Goal: Information Seeking & Learning: Learn about a topic

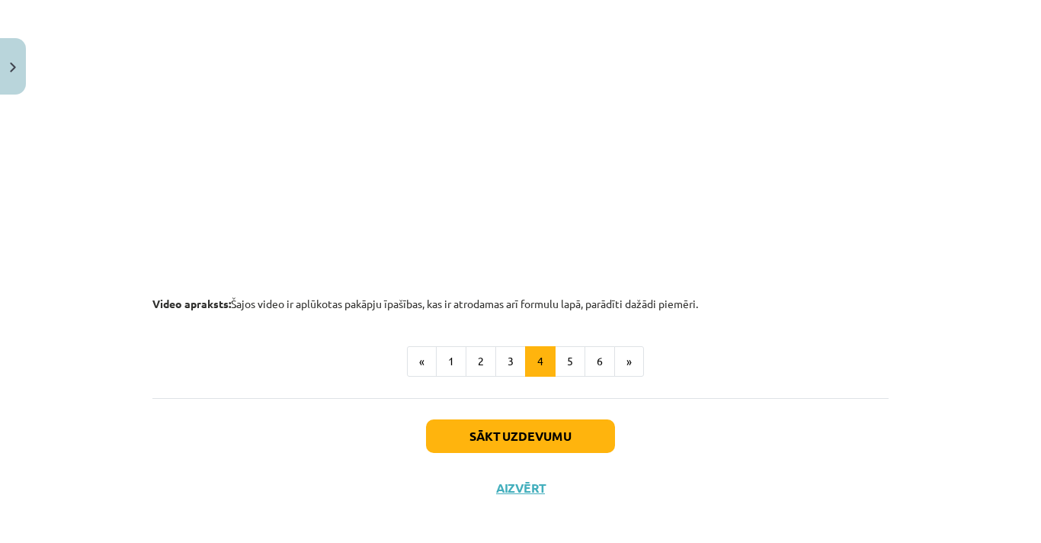
scroll to position [1618, 0]
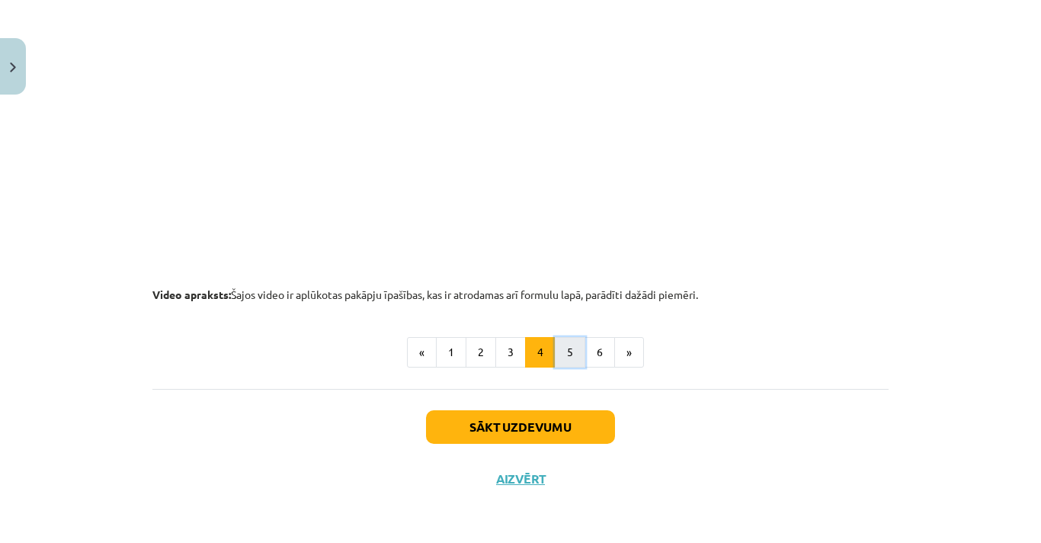
click at [555, 351] on button "5" at bounding box center [570, 352] width 30 height 30
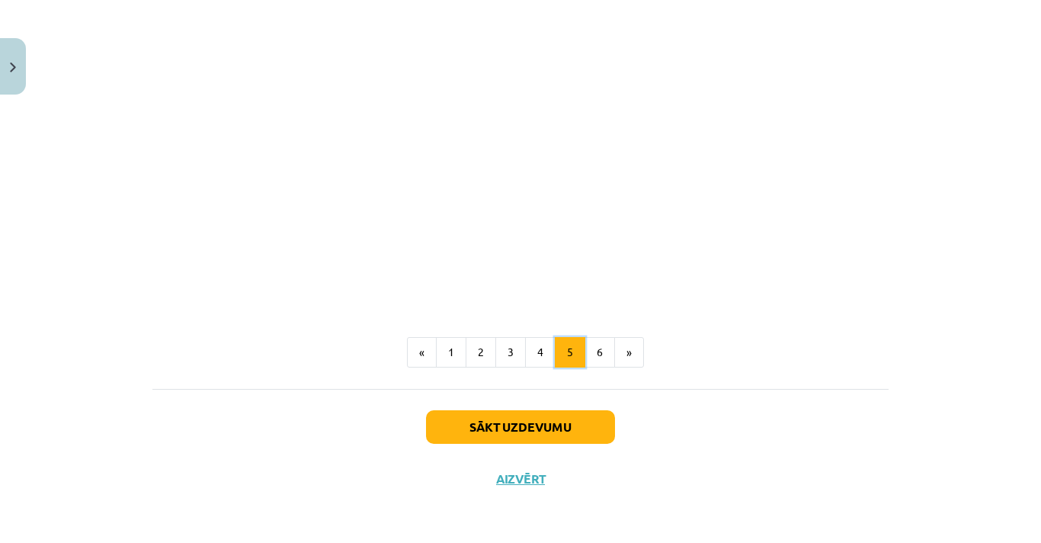
scroll to position [1827, 0]
click at [527, 348] on button "4" at bounding box center [540, 352] width 30 height 30
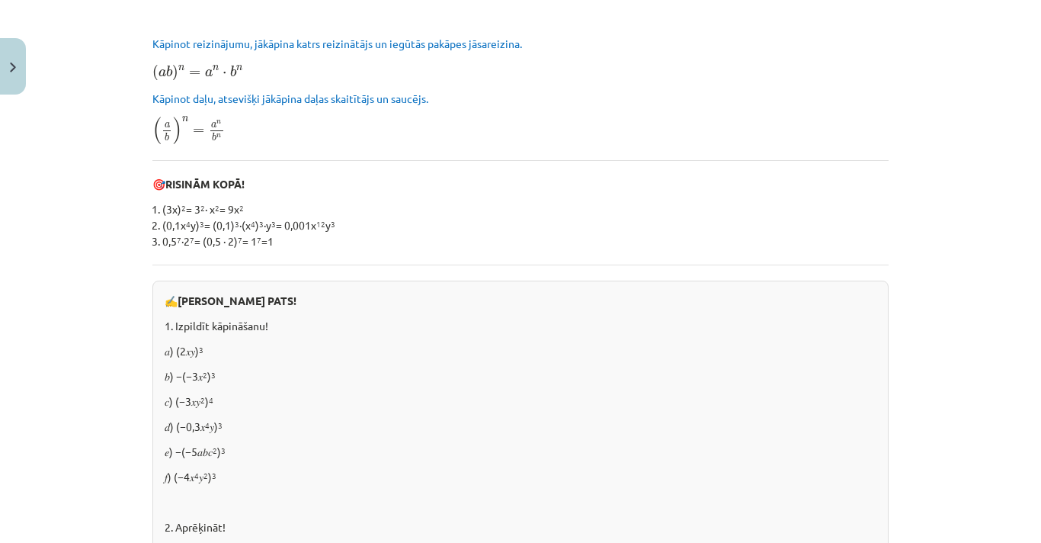
scroll to position [374, 0]
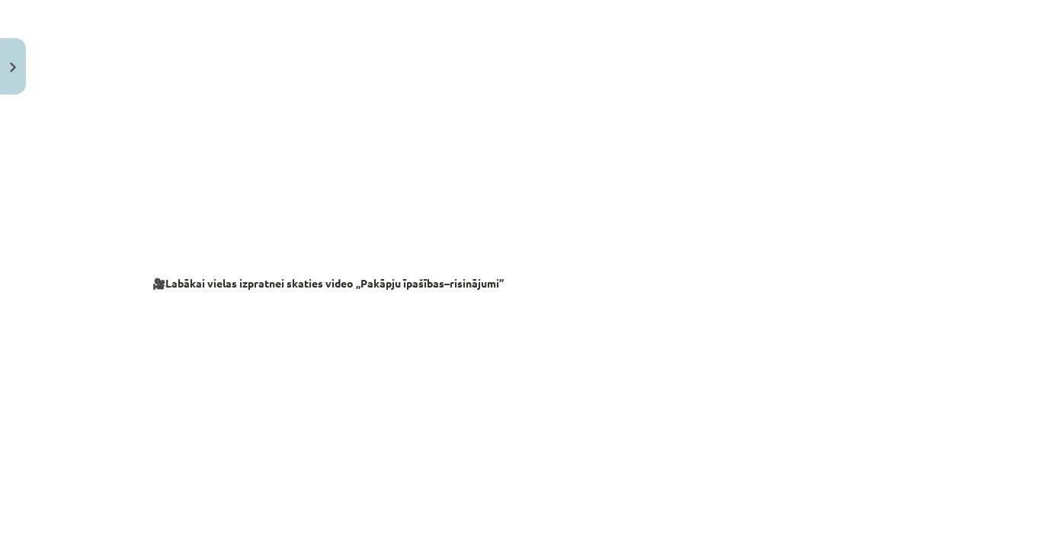
scroll to position [1618, 0]
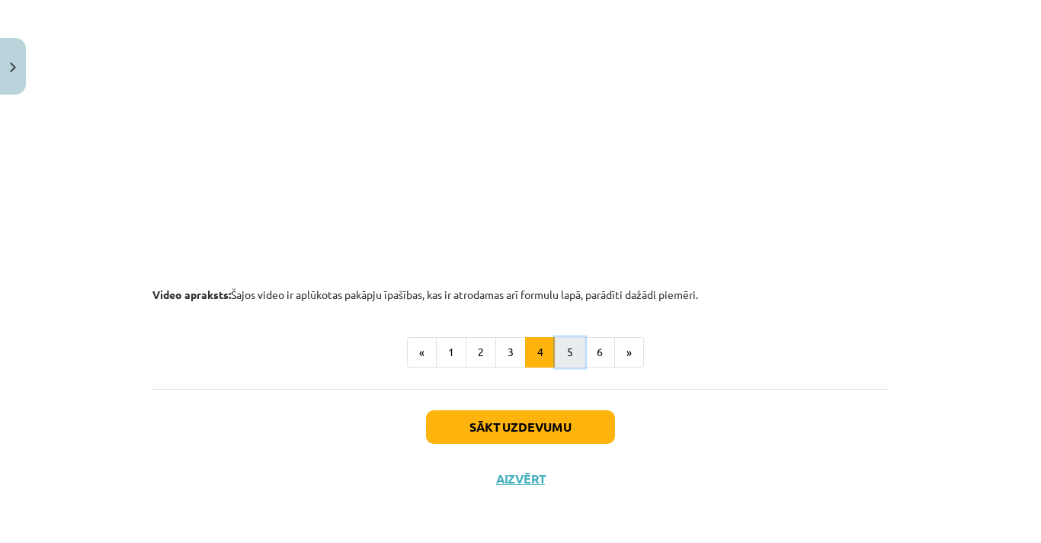
click at [566, 358] on button "5" at bounding box center [570, 352] width 30 height 30
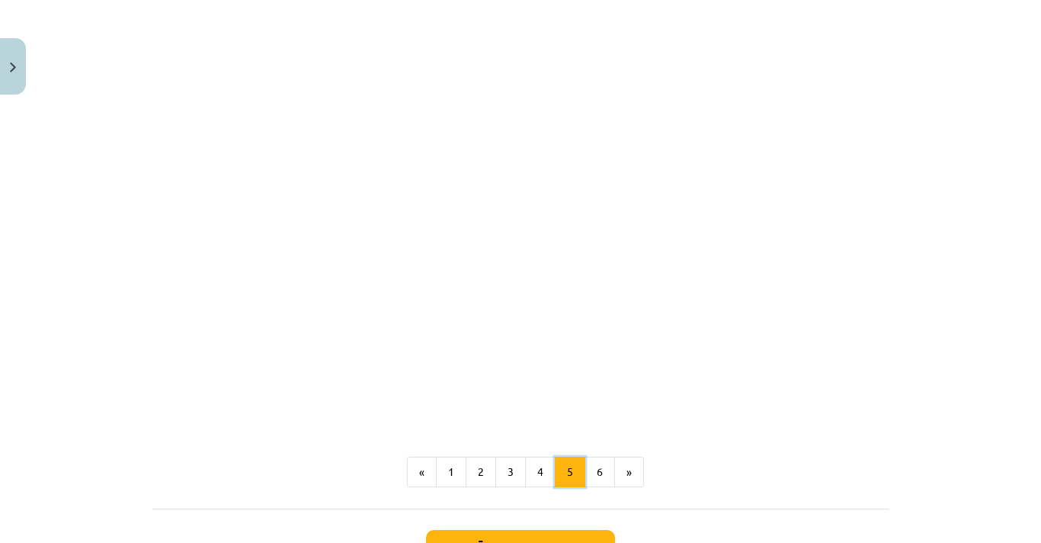
scroll to position [1696, 0]
click at [447, 481] on button "1" at bounding box center [451, 469] width 30 height 30
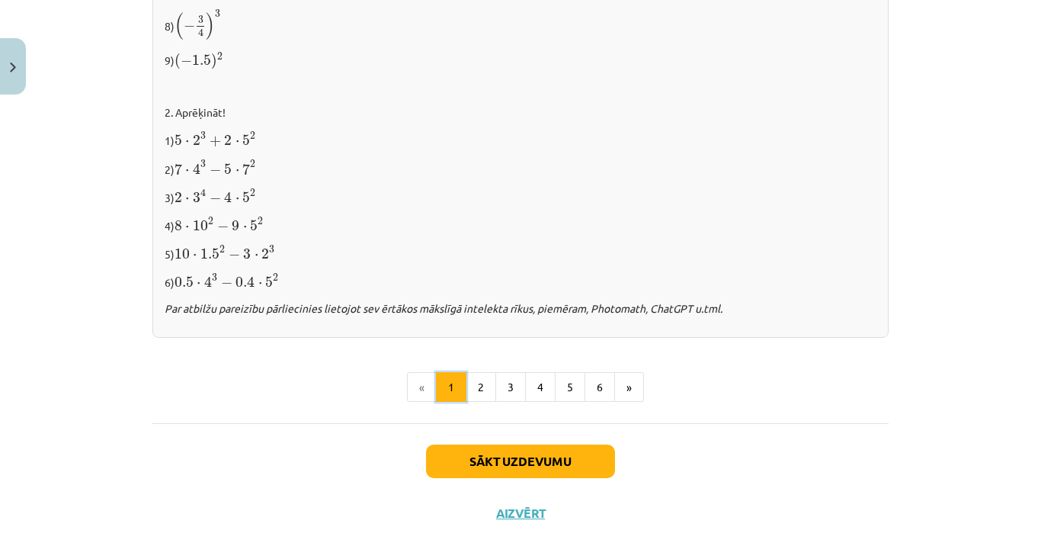
scroll to position [1623, 0]
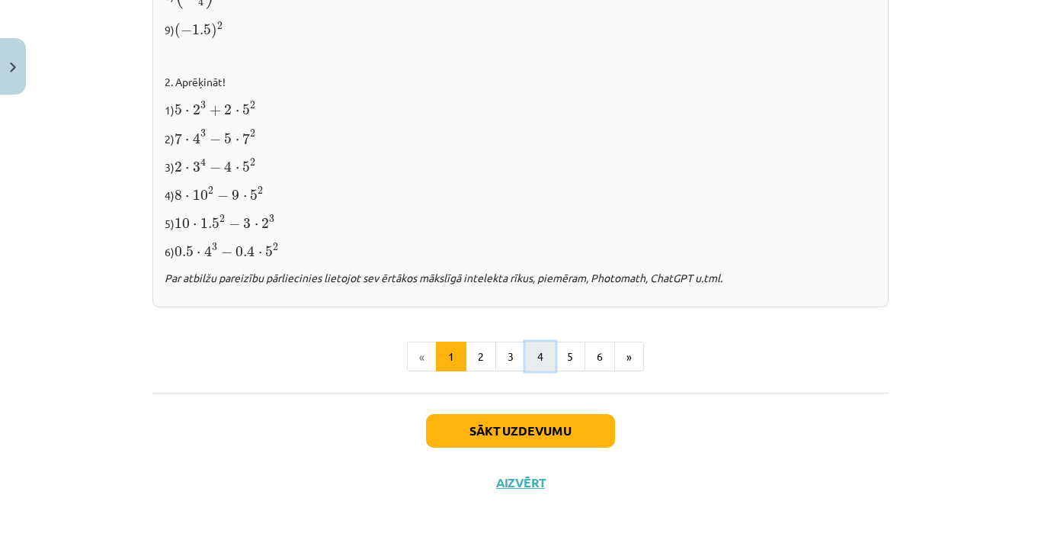
click at [542, 360] on button "4" at bounding box center [540, 356] width 30 height 30
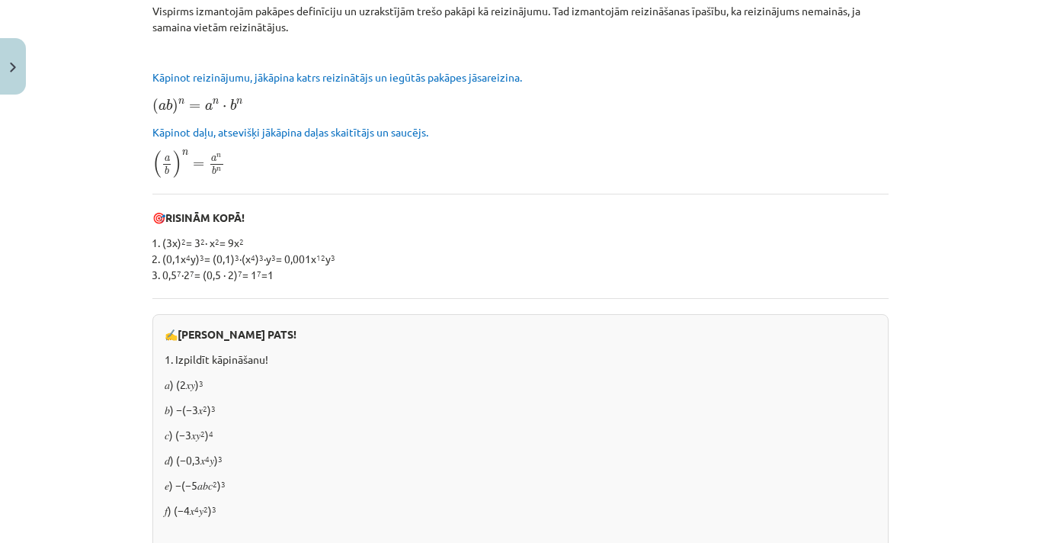
scroll to position [334, 0]
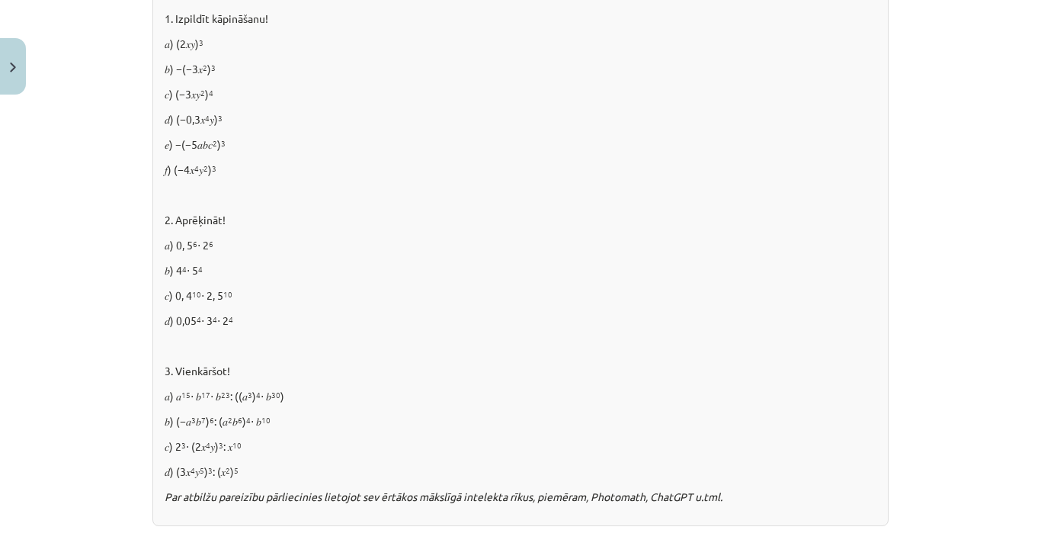
click at [542, 360] on div "✍️ RISINI PATS! 1. Izpildīt kāpināšanu! 𝑎) (2𝑥𝑦) 3 𝑏) −(−3𝑥 2 ) 3 𝑐) (−3𝑥𝑦 2 ) …" at bounding box center [520, 249] width 736 height 553
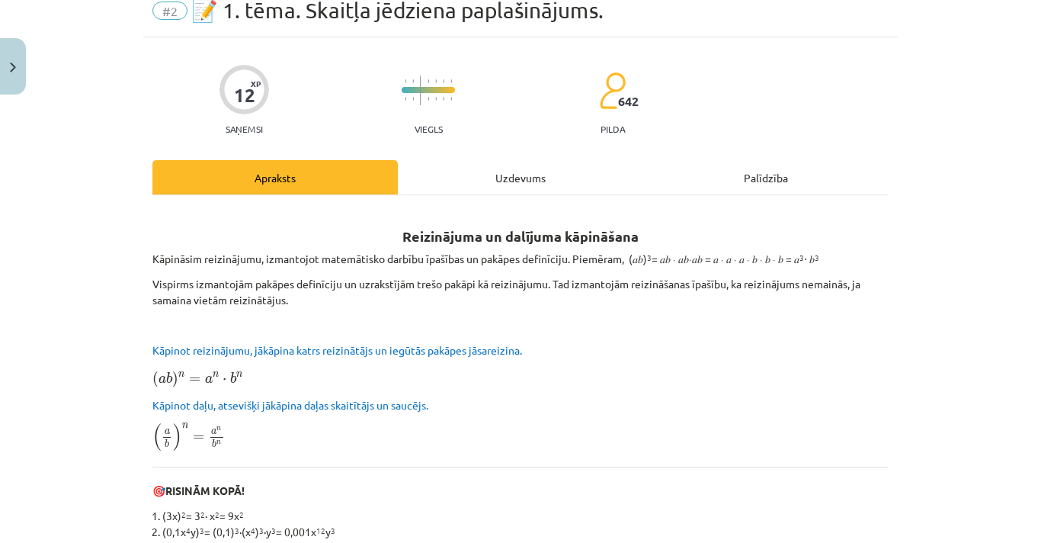
scroll to position [0, 0]
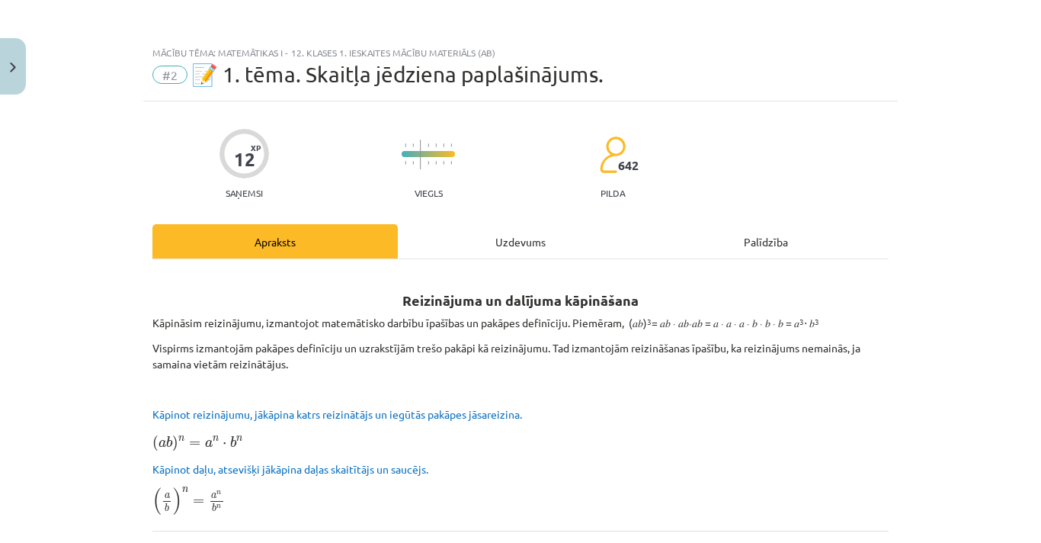
click at [532, 240] on div "Uzdevums" at bounding box center [520, 241] width 245 height 34
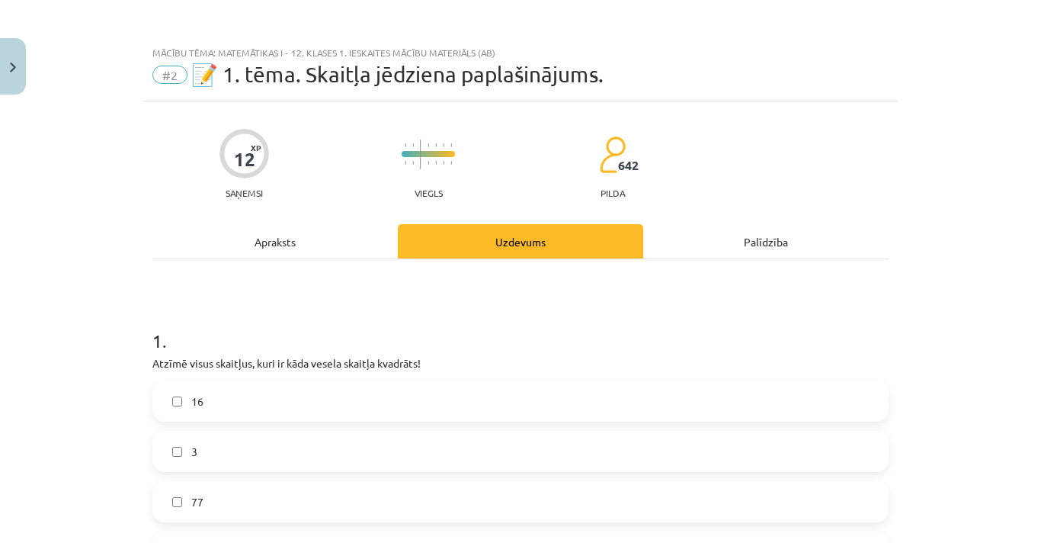
click at [262, 248] on div "Apraksts" at bounding box center [274, 241] width 245 height 34
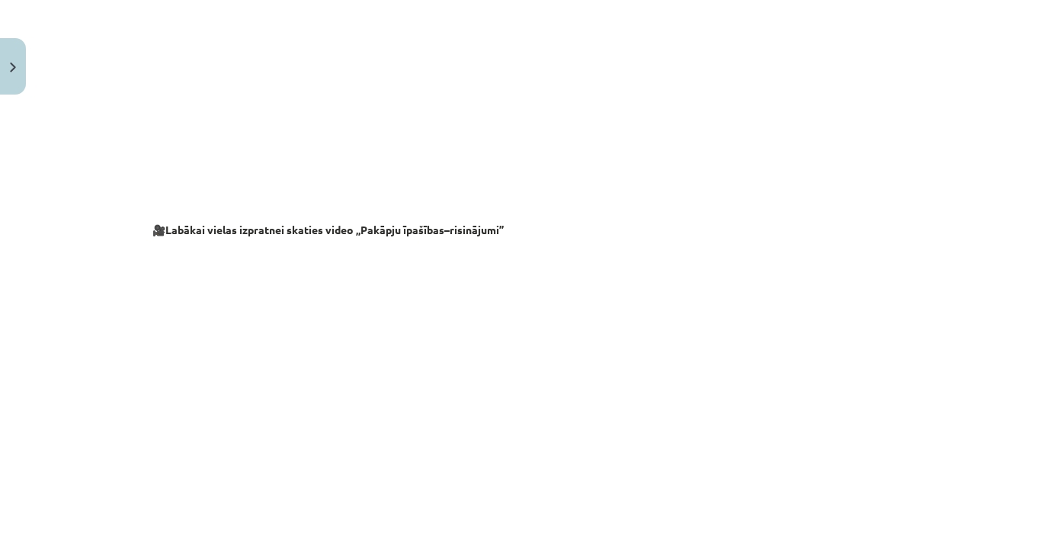
scroll to position [1609, 0]
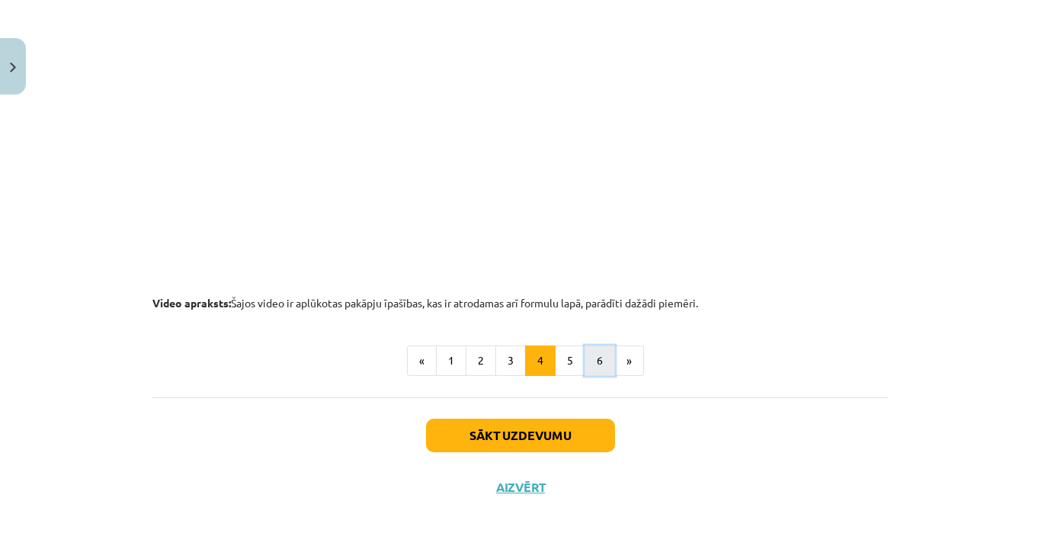
click at [592, 357] on button "6" at bounding box center [600, 360] width 30 height 30
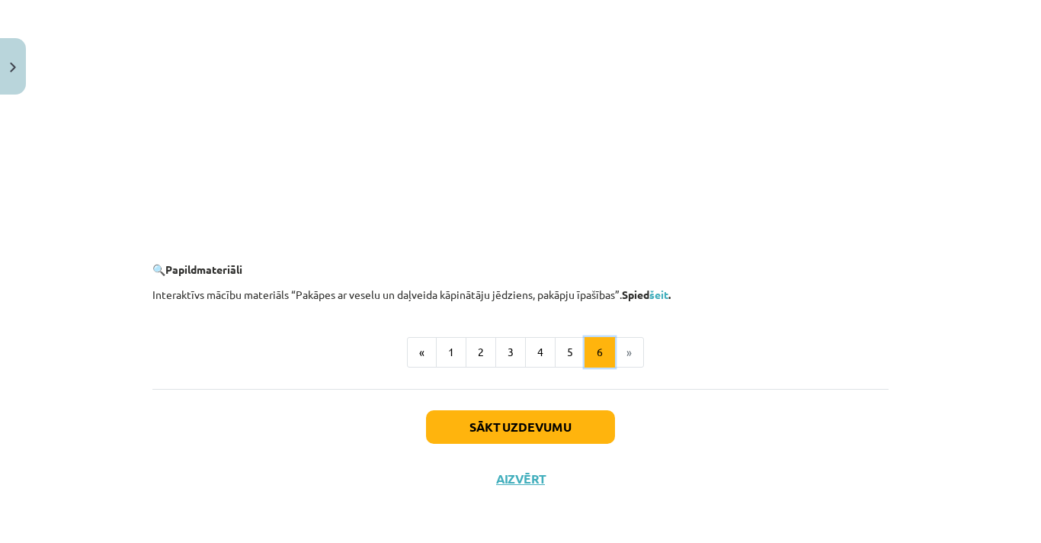
scroll to position [1586, 0]
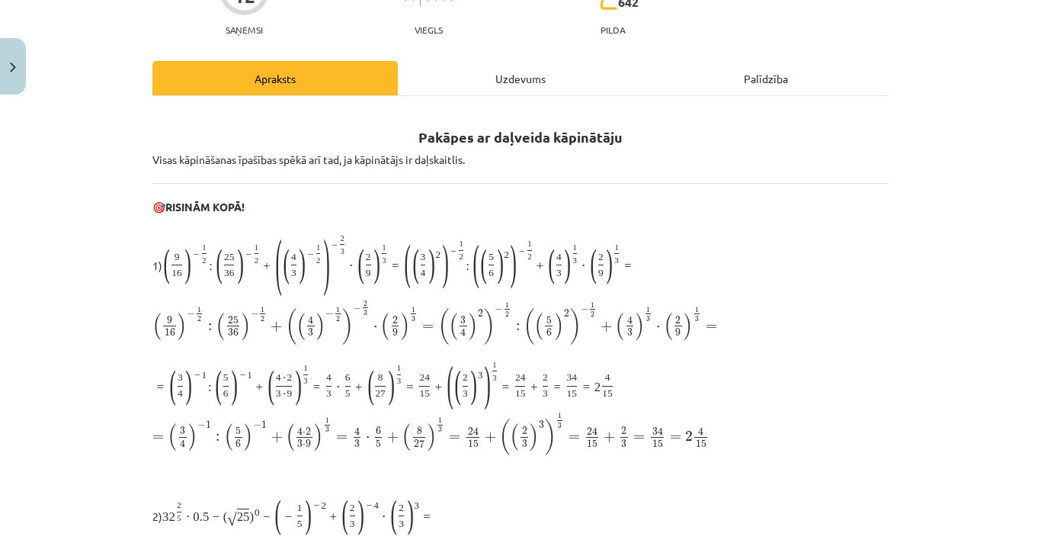
click at [524, 95] on div "Uzdevums" at bounding box center [520, 78] width 245 height 34
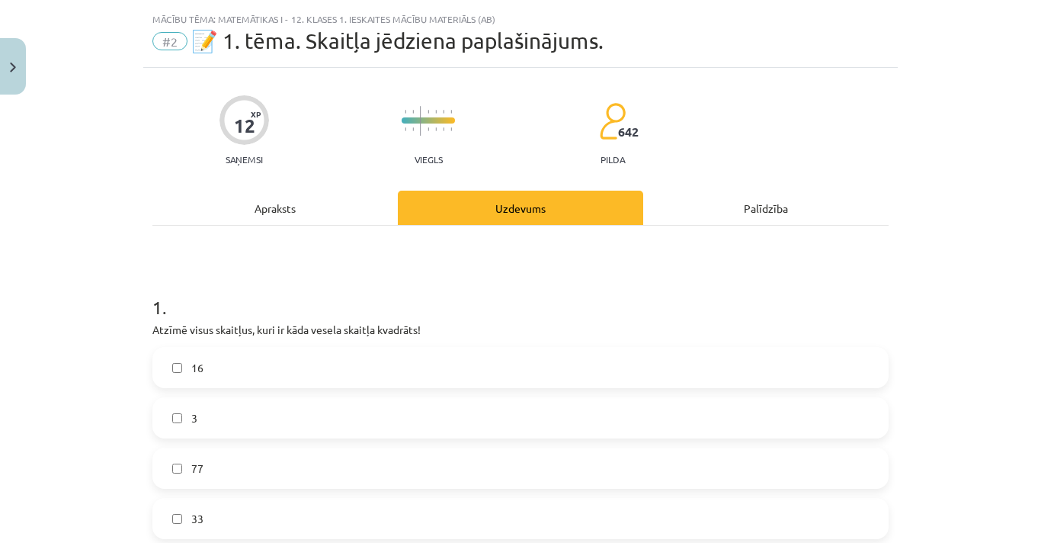
scroll to position [37, 0]
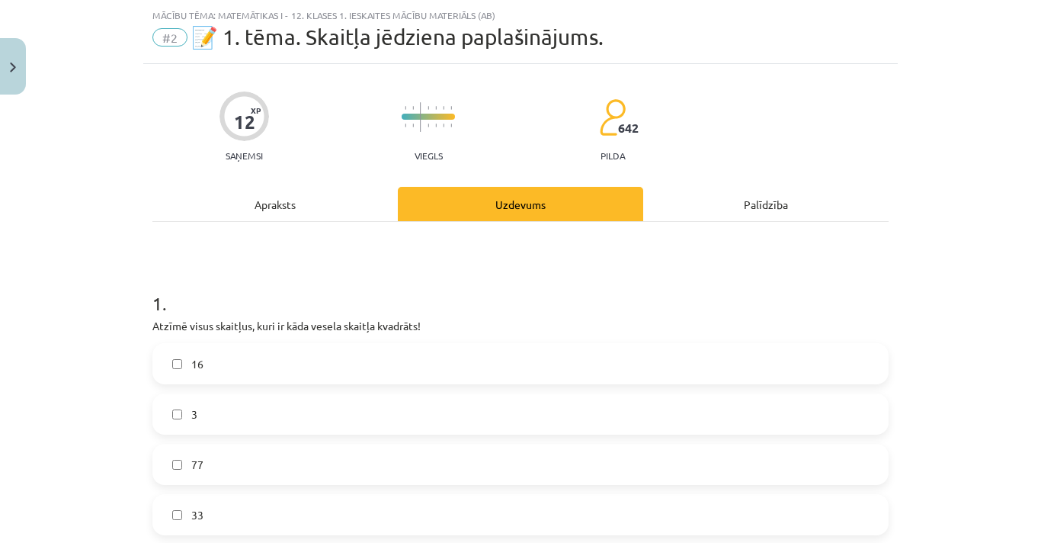
click at [351, 210] on div "Apraksts" at bounding box center [274, 204] width 245 height 34
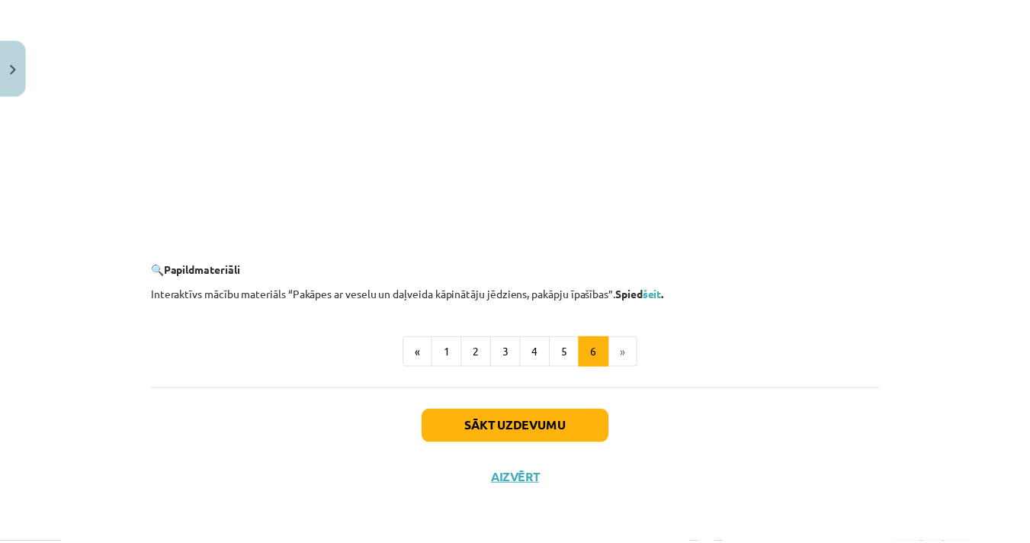
scroll to position [1478, 0]
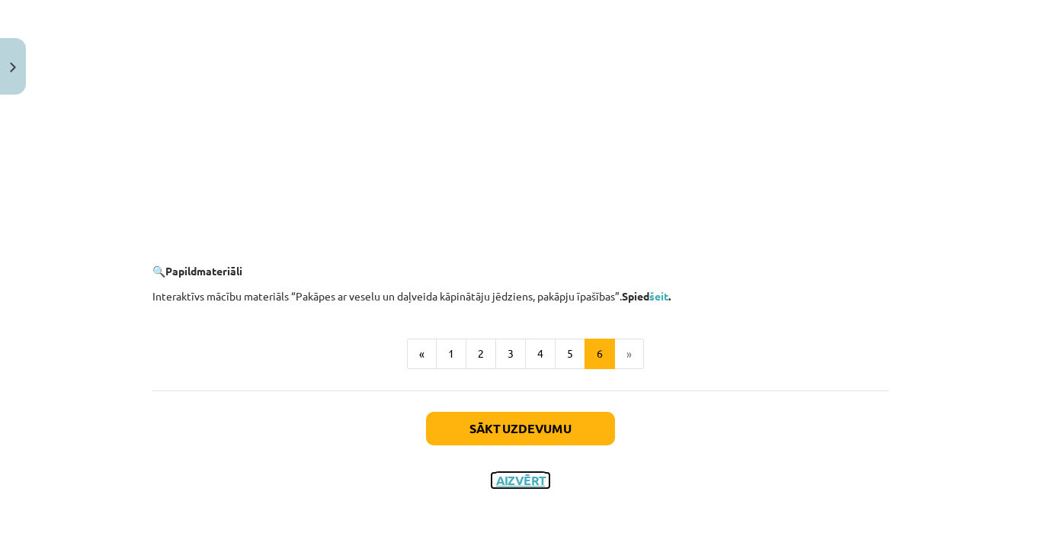
click at [514, 484] on button "Aizvērt" at bounding box center [521, 480] width 58 height 15
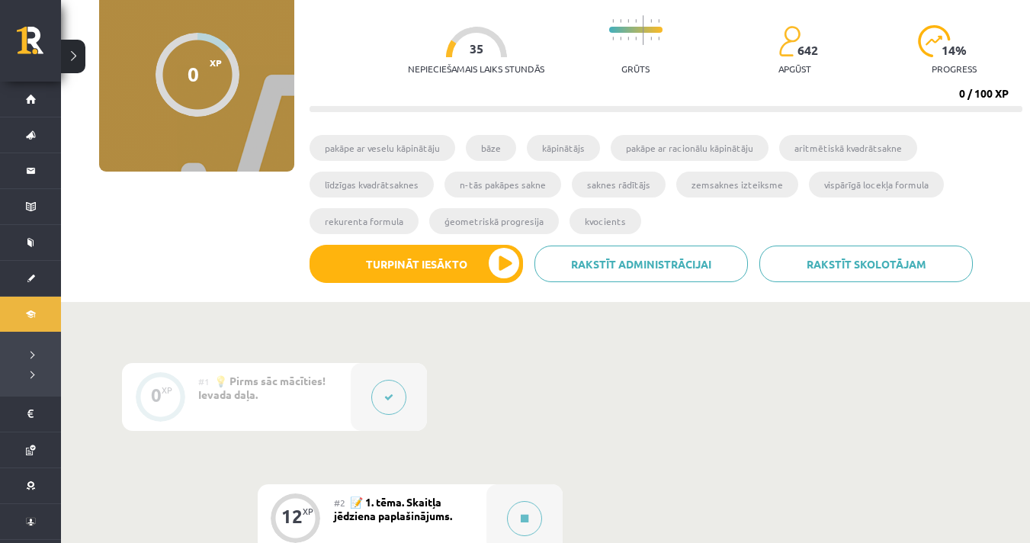
scroll to position [0, 0]
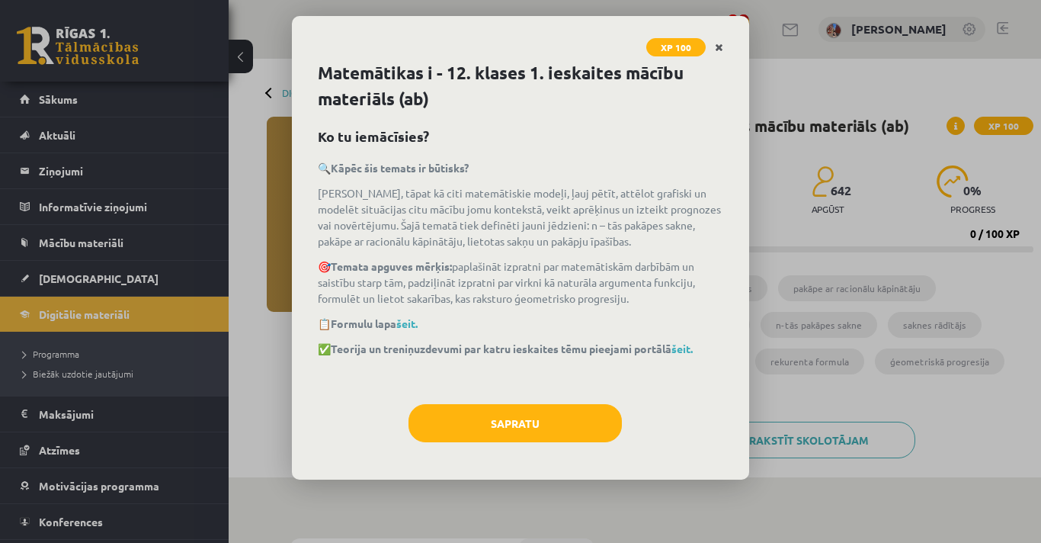
click at [719, 45] on icon "Close" at bounding box center [719, 48] width 8 height 11
